Goal: Information Seeking & Learning: Learn about a topic

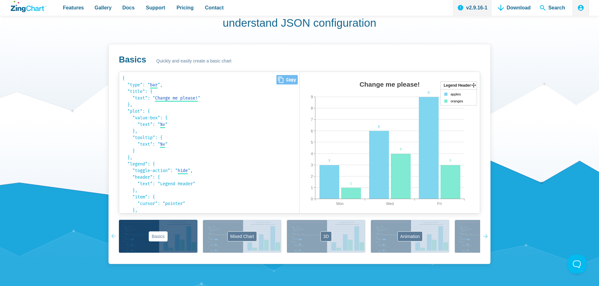
scroll to position [409, 0]
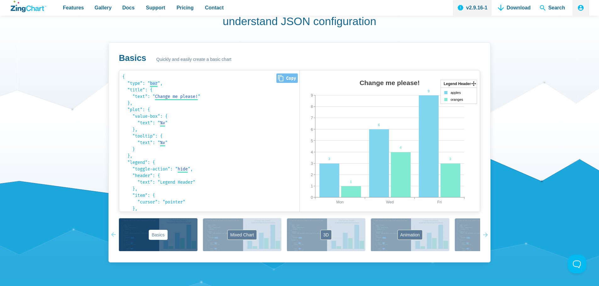
click at [155, 82] on span "bar" at bounding box center [154, 83] width 8 height 5
click at [172, 83] on select "bar area line radar scatter" at bounding box center [162, 83] width 24 height 7
select select "radar"
click at [151, 80] on select "bar area line radar scatter" at bounding box center [162, 83] width 24 height 7
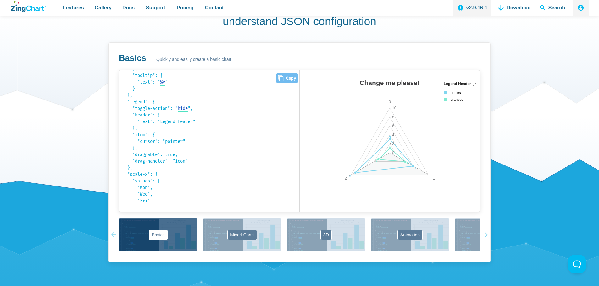
scroll to position [63, 0]
click at [187, 107] on span "hide" at bounding box center [183, 106] width 10 height 5
drag, startPoint x: 198, startPoint y: 108, endPoint x: 201, endPoint y: 108, distance: 3.2
click at [198, 108] on select "hide remove" at bounding box center [188, 106] width 21 height 7
click at [180, 103] on select "hide remove" at bounding box center [188, 106] width 21 height 7
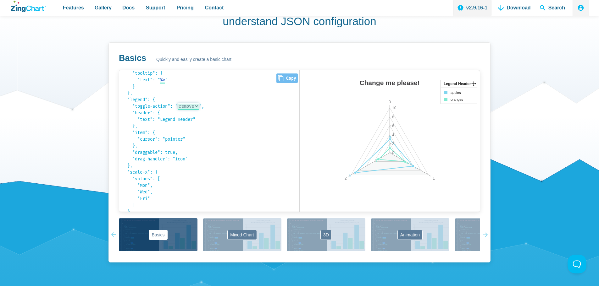
click at [199, 105] on select "hide remove" at bounding box center [188, 106] width 21 height 7
select select "hide"
click at [180, 103] on select "hide remove" at bounding box center [188, 106] width 21 height 7
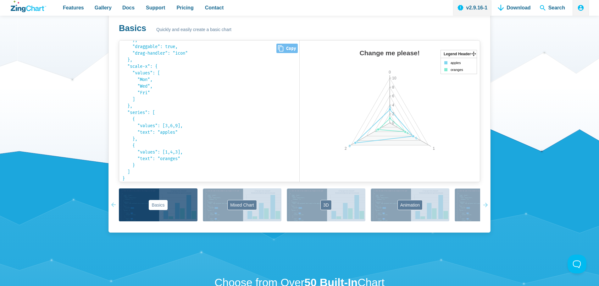
scroll to position [440, 0]
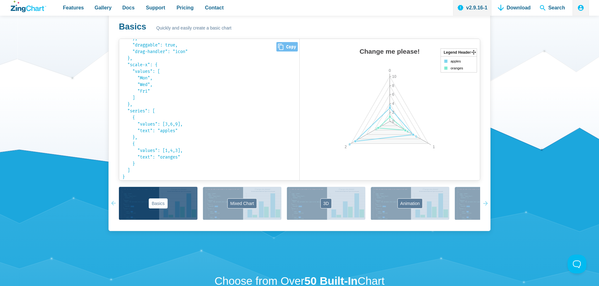
click at [163, 115] on pre "{ "type": " radar bar area line radar scatter ", "title": { "text": " Change me…" at bounding box center [209, 109] width 180 height 141
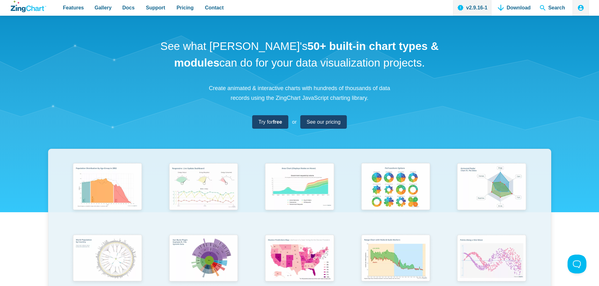
scroll to position [0, 0]
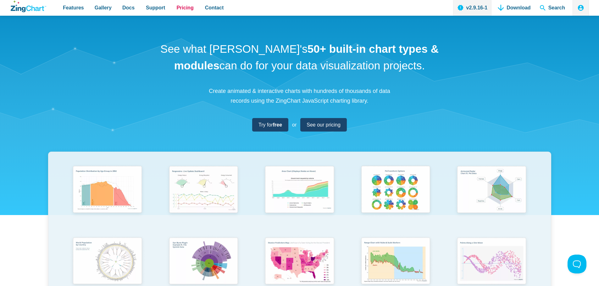
click at [176, 9] on span "Pricing" at bounding box center [184, 7] width 17 height 8
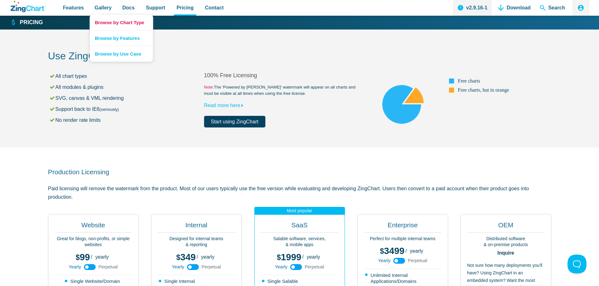
click at [103, 19] on link "Browse by Chart Type" at bounding box center [121, 22] width 63 height 15
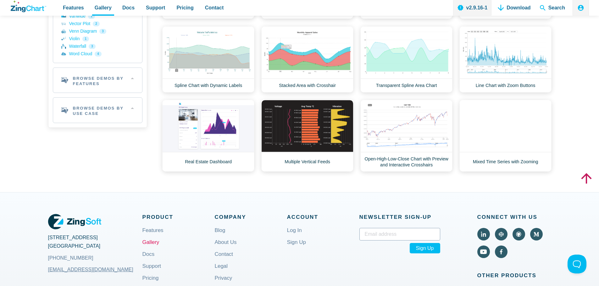
scroll to position [377, 0]
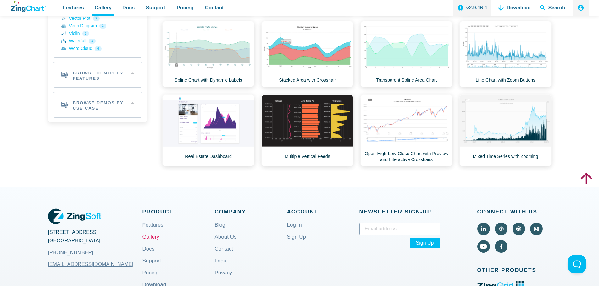
click at [585, 179] on icon "App Content" at bounding box center [586, 178] width 17 height 17
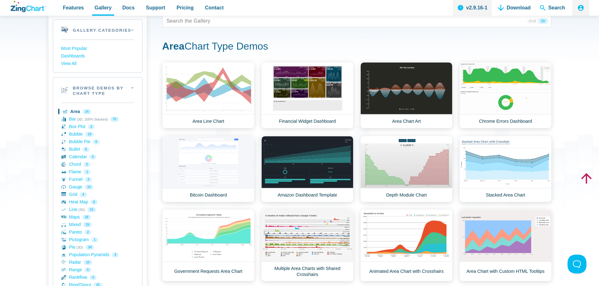
scroll to position [31, 0]
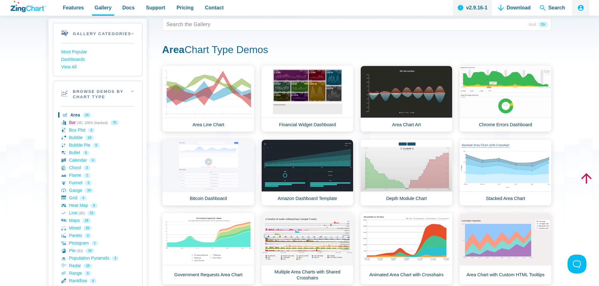
click at [72, 121] on link "Bar (3D, 100% Stacked) 75" at bounding box center [97, 123] width 73 height 8
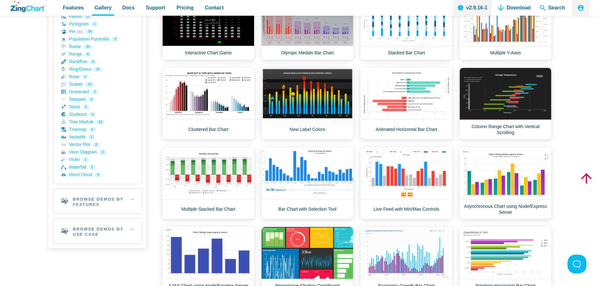
scroll to position [220, 0]
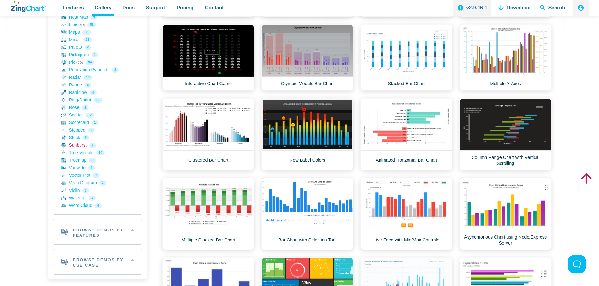
click at [86, 145] on link "Sunburst 4" at bounding box center [97, 146] width 73 height 8
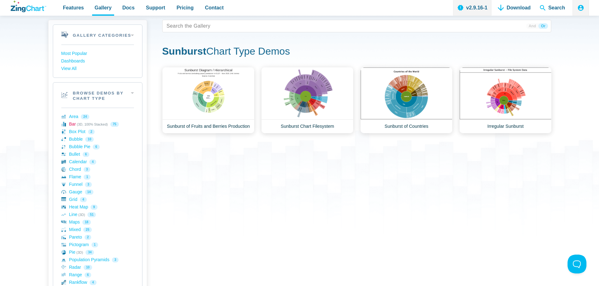
scroll to position [31, 0]
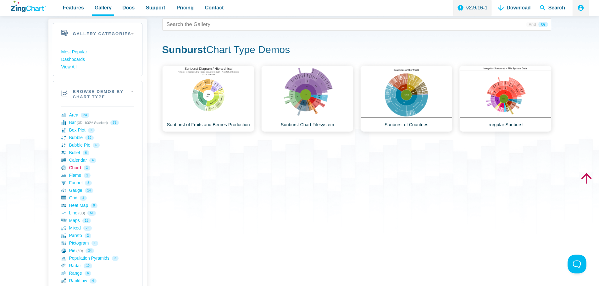
click at [73, 165] on link "Chord 3" at bounding box center [97, 168] width 73 height 8
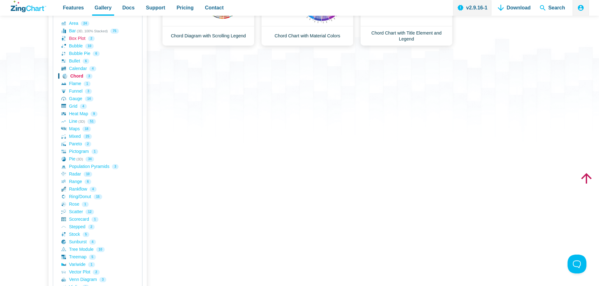
scroll to position [126, 0]
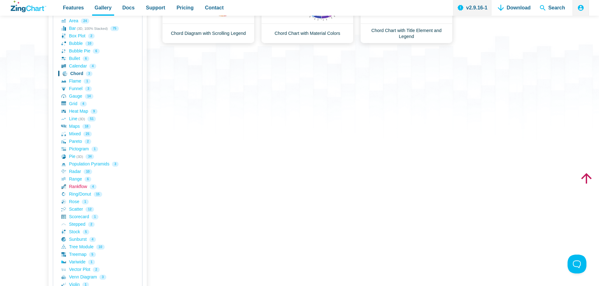
click at [79, 185] on link "Rankflow 4" at bounding box center [97, 187] width 73 height 8
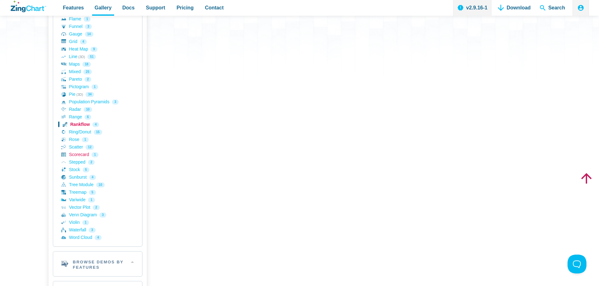
scroll to position [189, 0]
click at [76, 212] on link "Venn Diagram 3" at bounding box center [97, 215] width 73 height 8
